Goal: Task Accomplishment & Management: Manage account settings

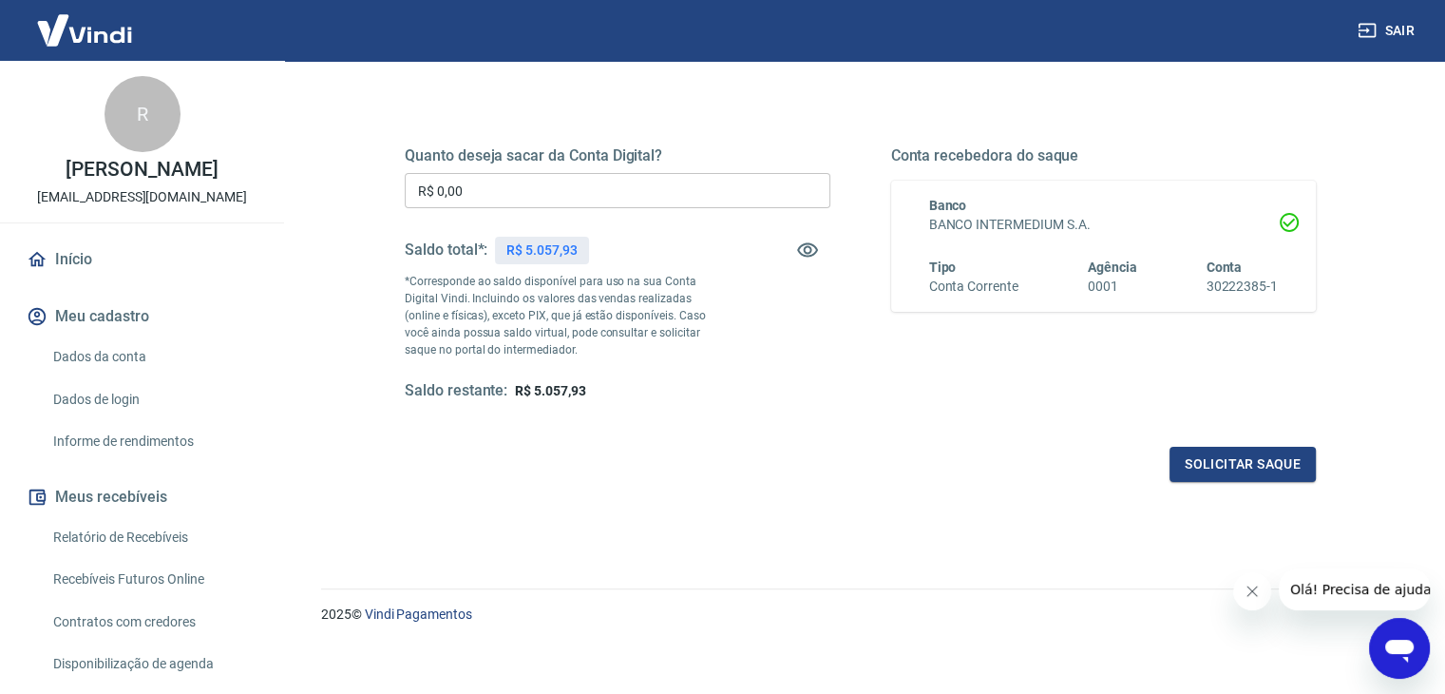
scroll to position [245, 0]
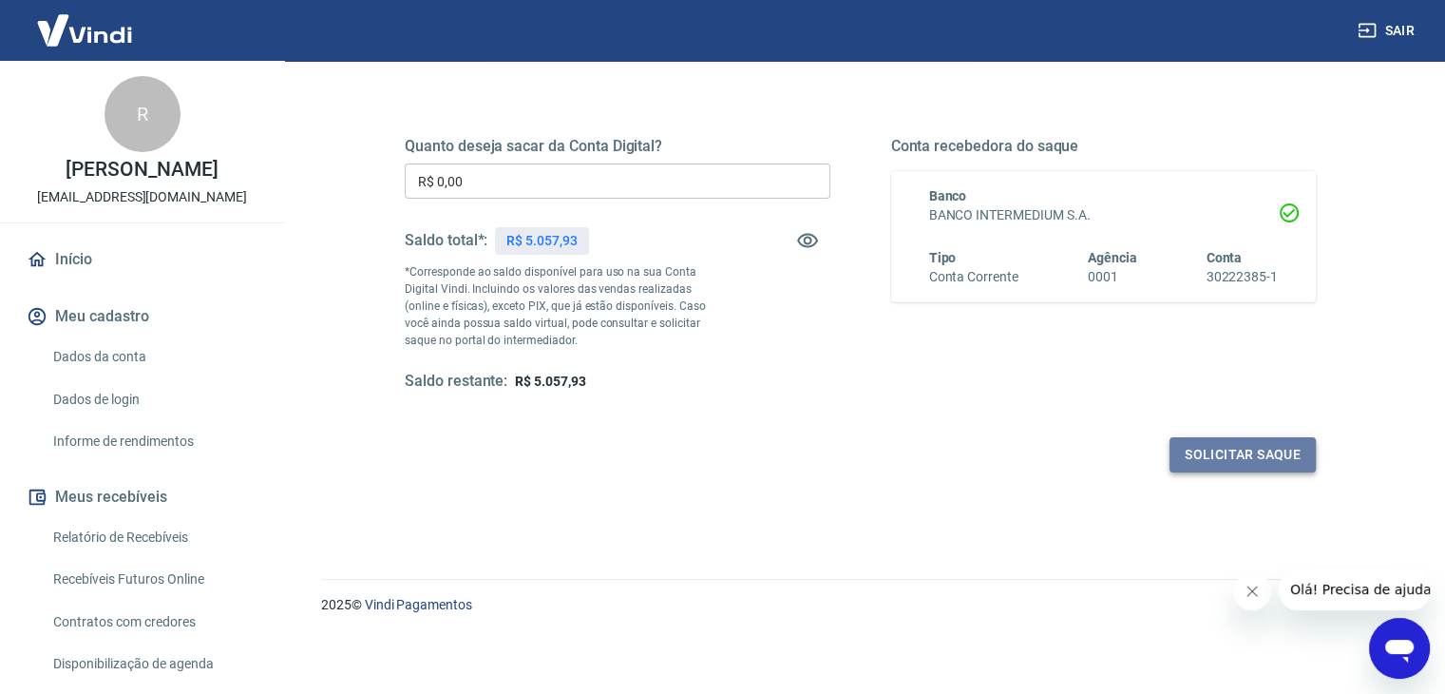
click at [1263, 456] on button "Solicitar saque" at bounding box center [1242, 454] width 146 height 35
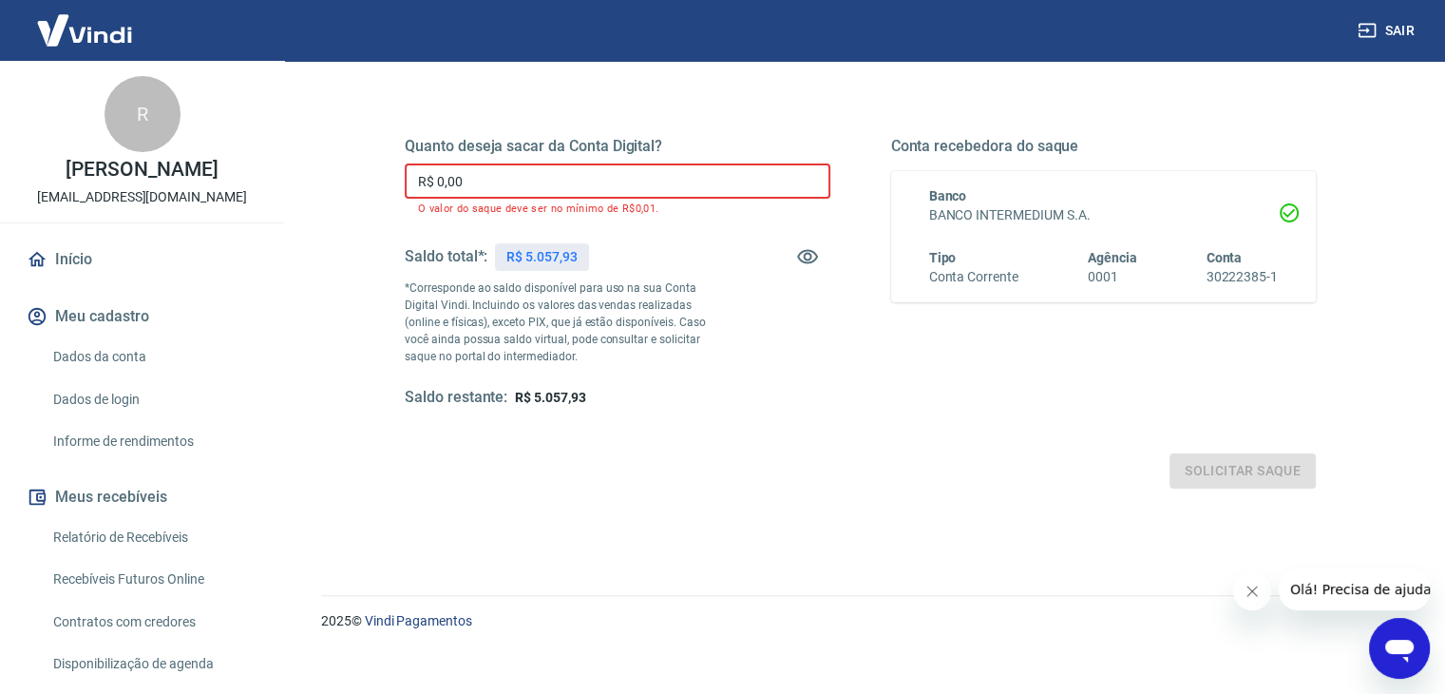
drag, startPoint x: 568, startPoint y: 180, endPoint x: 215, endPoint y: 190, distance: 353.6
click at [223, 186] on div "Sair R Rita Machado ritamachado0603@gmail.com Início Meu cadastro Dados da cont…" at bounding box center [722, 102] width 1445 height 694
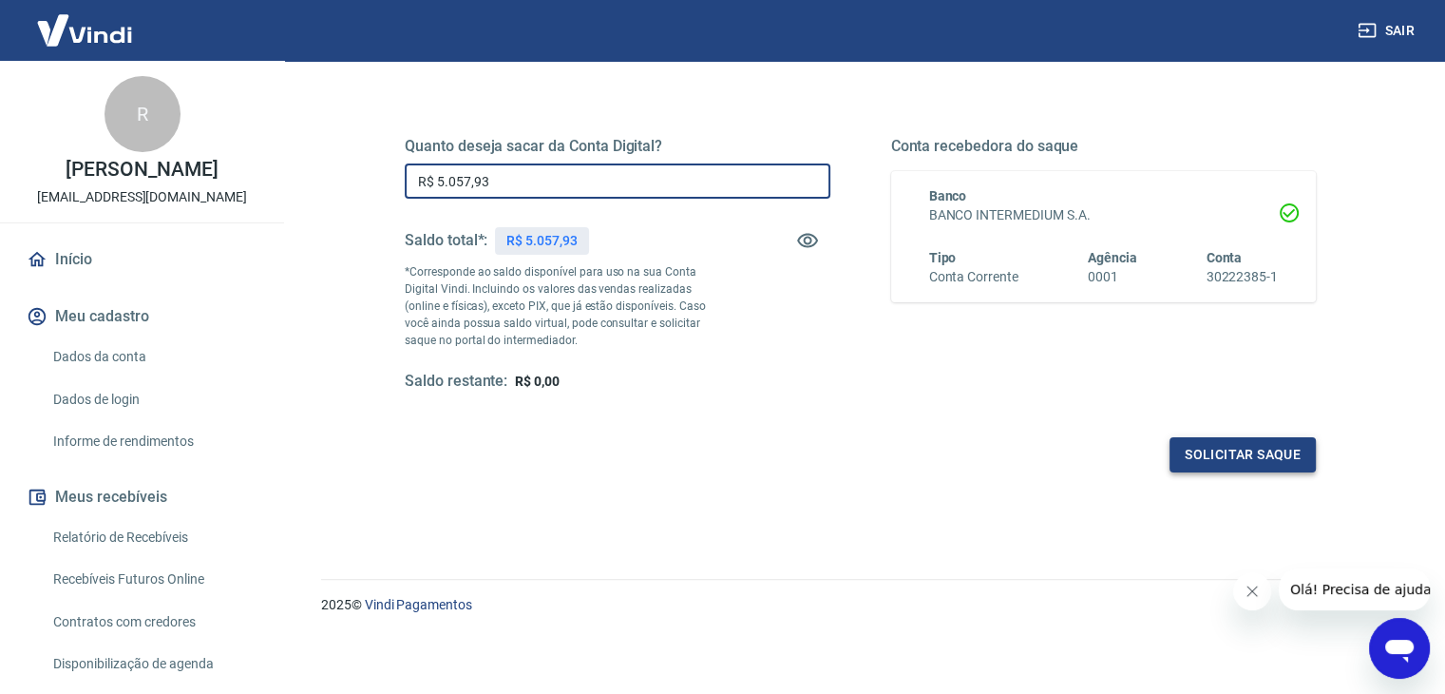
type input "R$ 5.057,93"
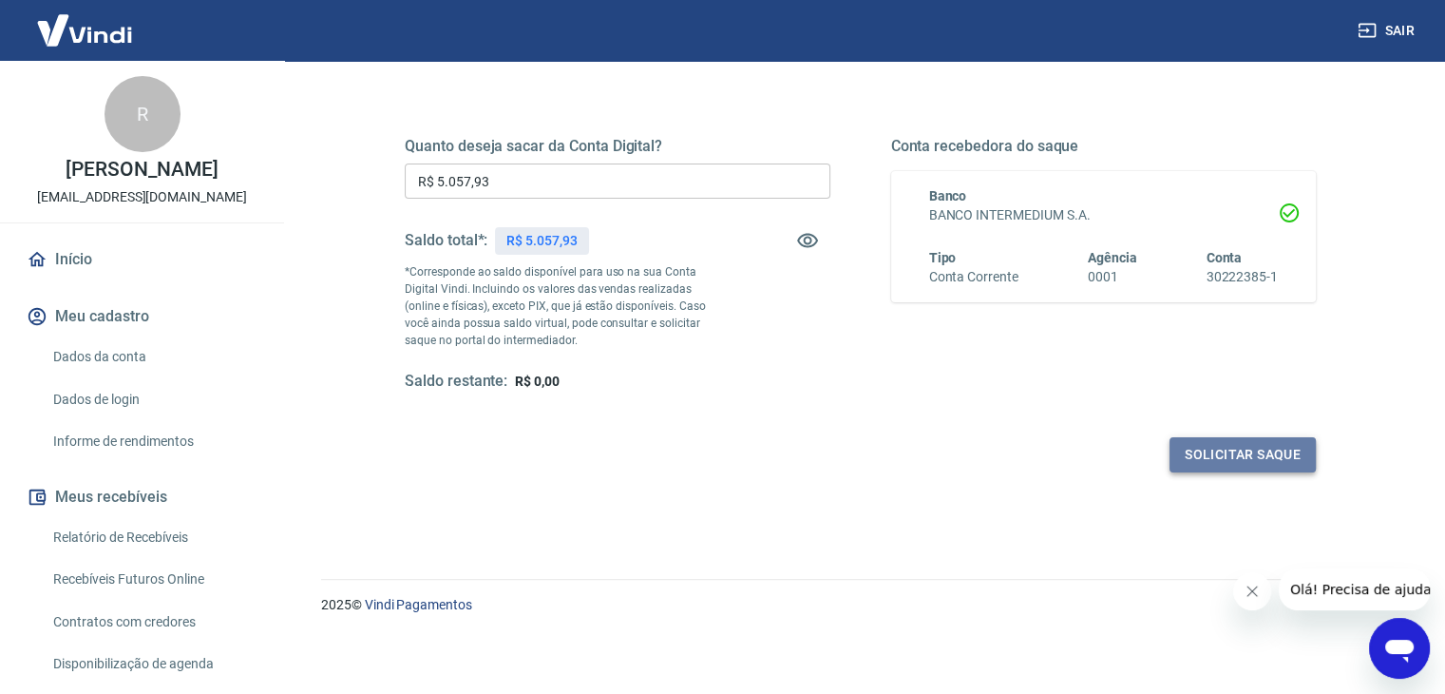
click at [1288, 452] on button "Solicitar saque" at bounding box center [1242, 454] width 146 height 35
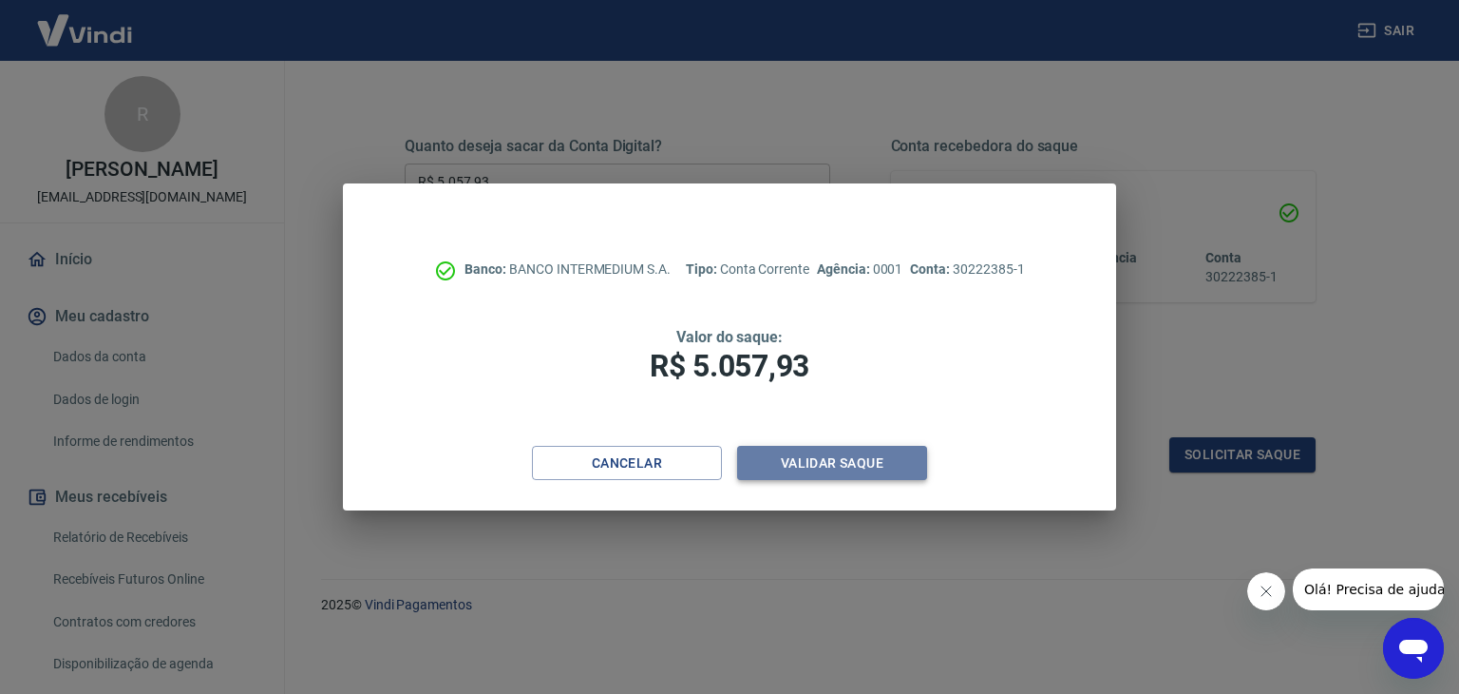
click at [860, 457] on button "Validar saque" at bounding box center [832, 463] width 190 height 35
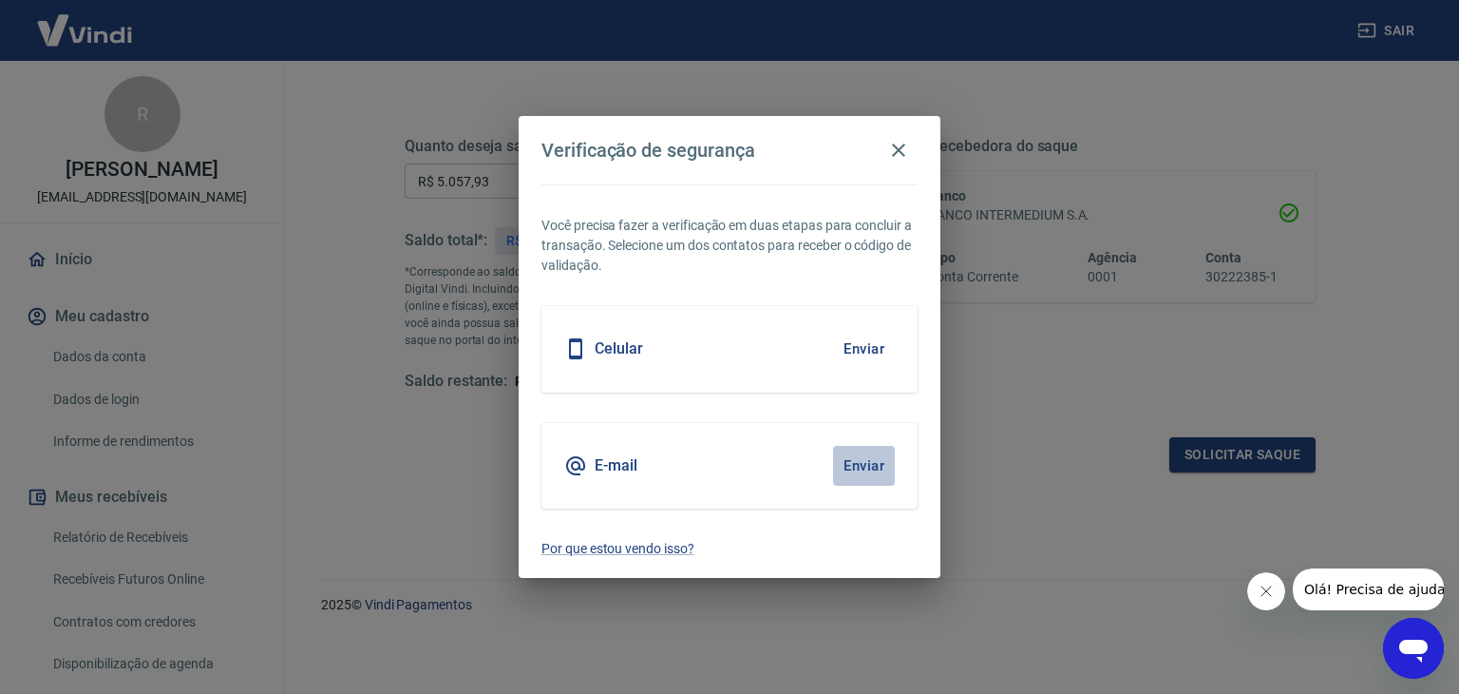
click at [864, 464] on button "Enviar" at bounding box center [864, 466] width 62 height 40
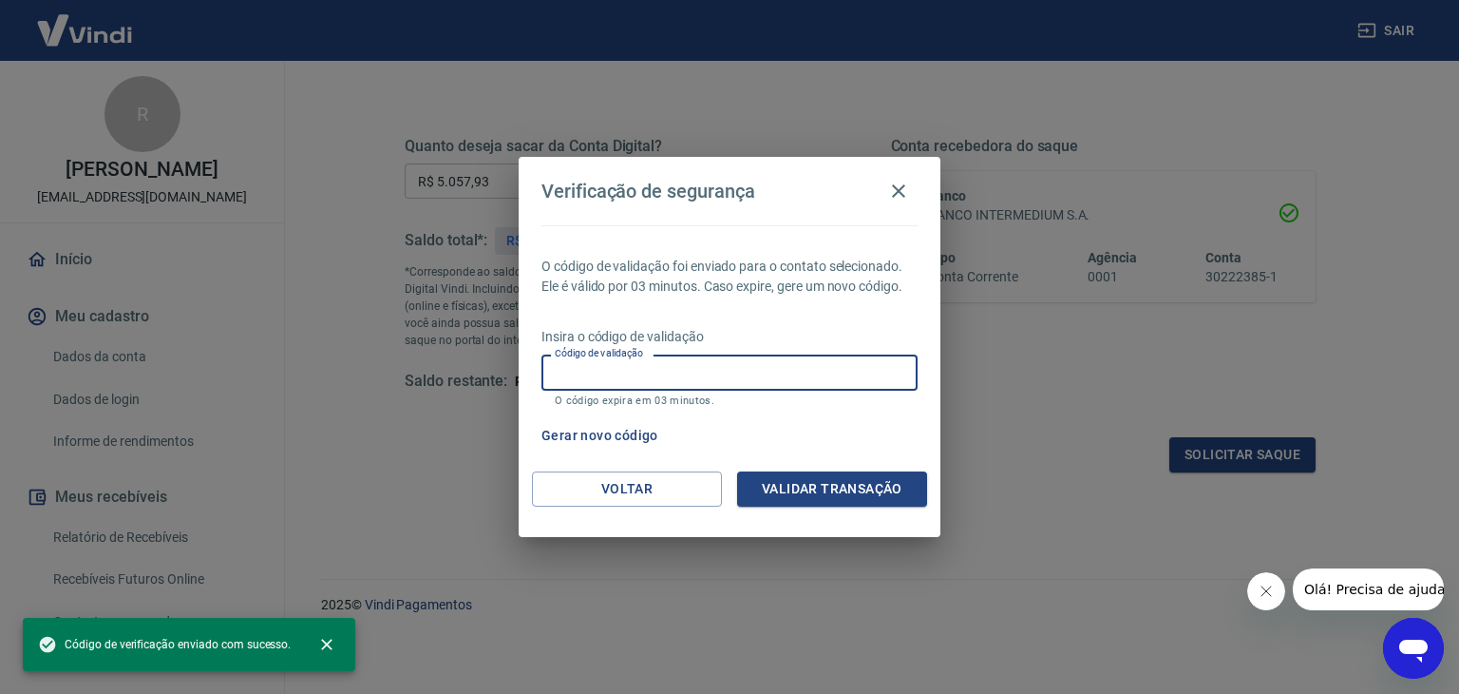
click at [732, 358] on input "Código de validação" at bounding box center [730, 371] width 376 height 35
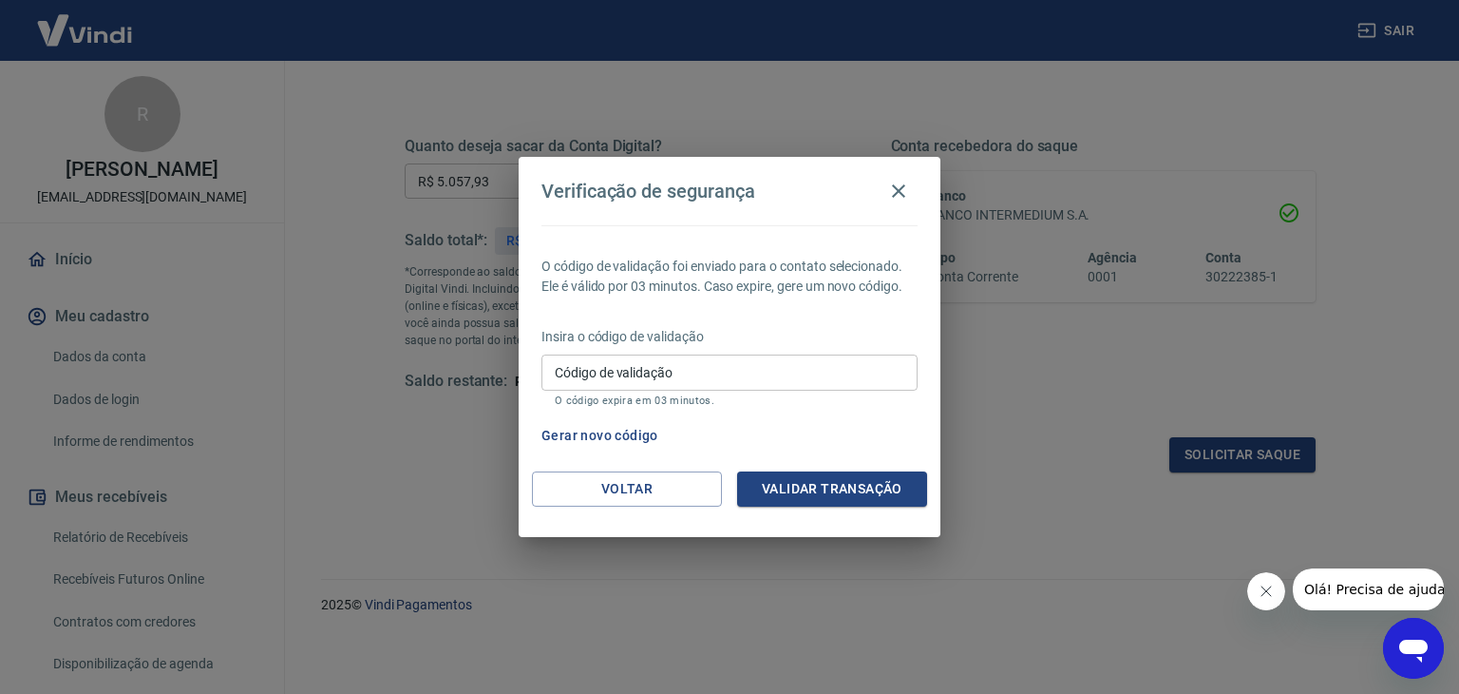
click at [902, 421] on div "Gerar novo código" at bounding box center [726, 435] width 384 height 35
click at [844, 348] on div "Insira o código de validação Código de validação Código de validação O código e…" at bounding box center [730, 368] width 376 height 83
click at [840, 354] on input "Código de validação" at bounding box center [730, 371] width 376 height 35
click at [850, 362] on input "Código de validação" at bounding box center [730, 371] width 376 height 35
type input "907720"
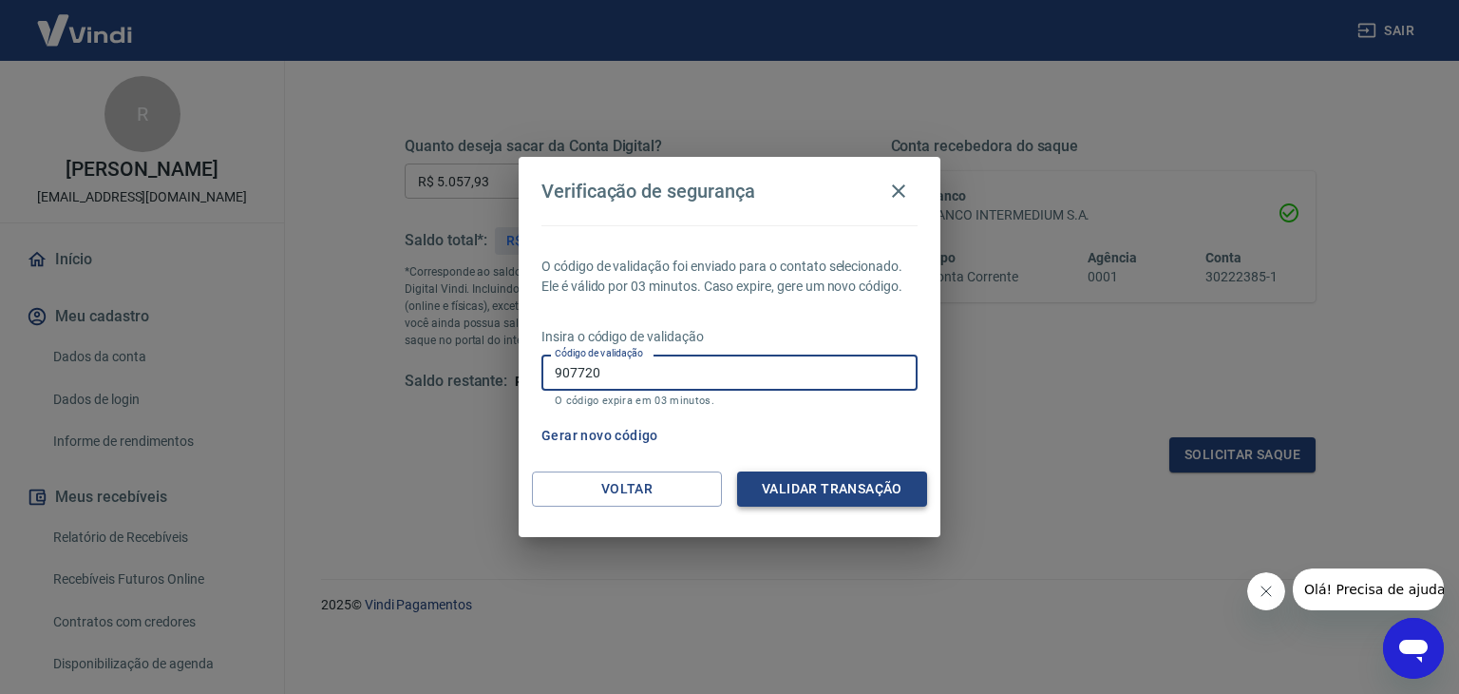
click at [895, 479] on button "Validar transação" at bounding box center [832, 488] width 190 height 35
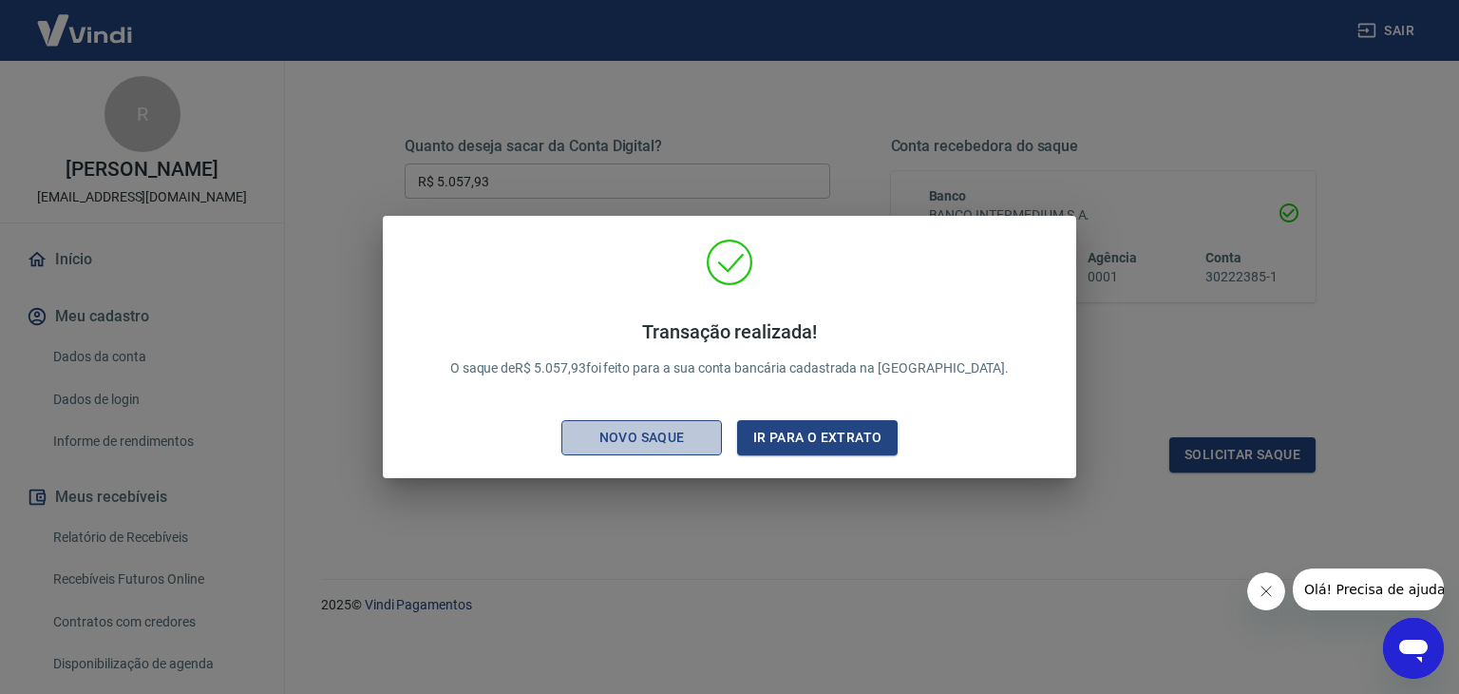
click at [682, 438] on div "Novo saque" at bounding box center [642, 438] width 131 height 24
